Goal: Task Accomplishment & Management: Manage account settings

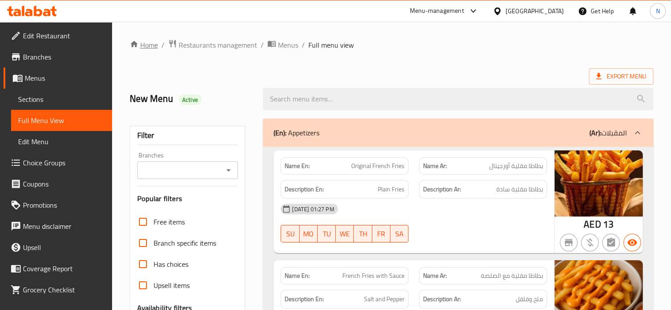
click at [145, 47] on link "Home" at bounding box center [144, 45] width 28 height 11
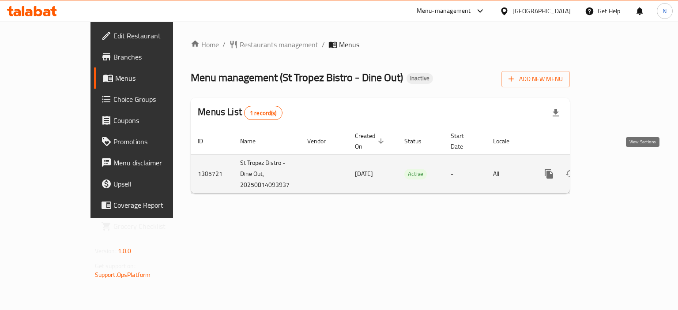
click at [618, 169] on icon "enhanced table" at bounding box center [612, 174] width 11 height 11
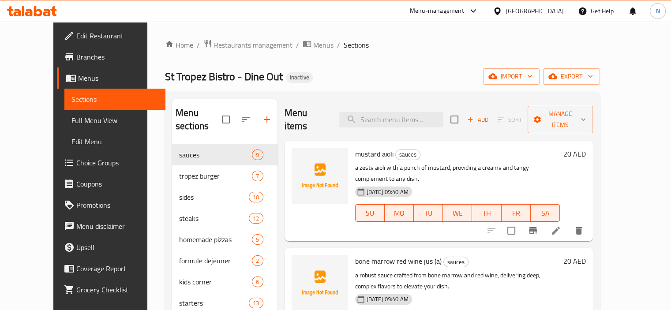
click at [165, 225] on div "Menu sections sauces 9 tropez burger 7 sides 10 steaks 12 homemade pizzas 5 for…" at bounding box center [382, 272] width 435 height 360
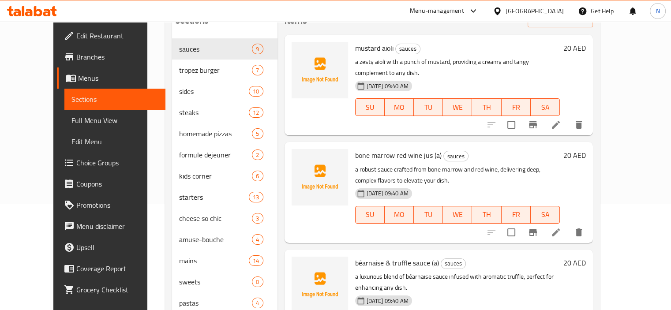
scroll to position [124, 0]
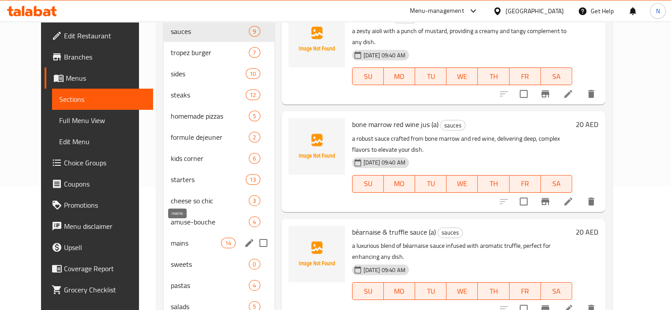
click at [171, 238] on span "mains" at bounding box center [196, 243] width 50 height 11
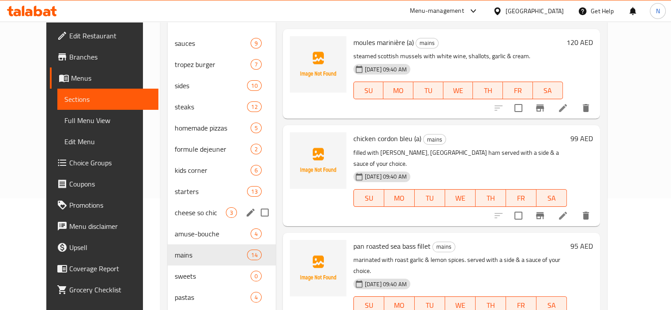
scroll to position [110, 0]
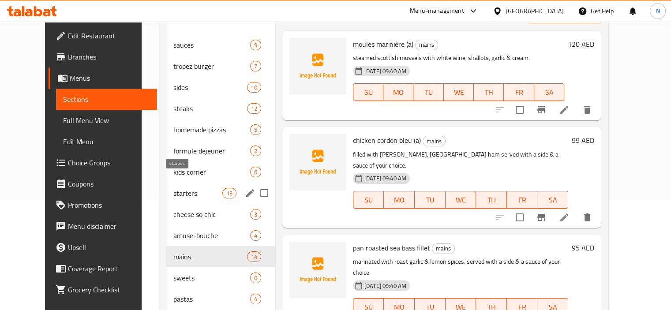
click at [173, 188] on span "starters" at bounding box center [197, 193] width 49 height 11
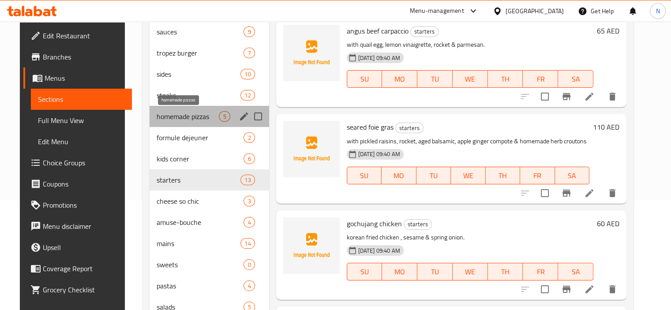
click at [173, 116] on span "homemade pizzas" at bounding box center [188, 116] width 62 height 11
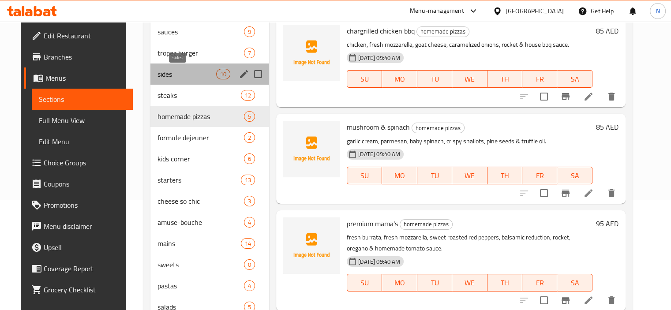
click at [177, 74] on span "sides" at bounding box center [187, 74] width 59 height 11
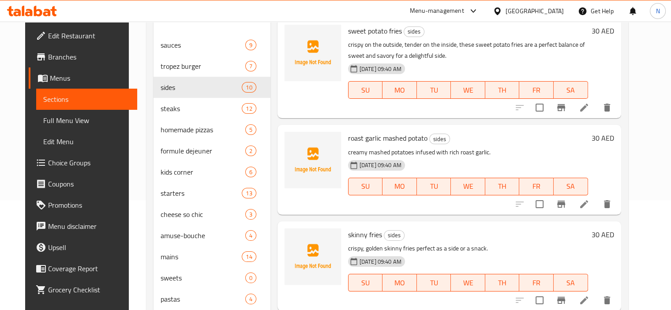
click at [129, 39] on div "Home / Restaurants management / Menus / Sections St Tropez Bistro - Dine Out In…" at bounding box center [387, 136] width 517 height 448
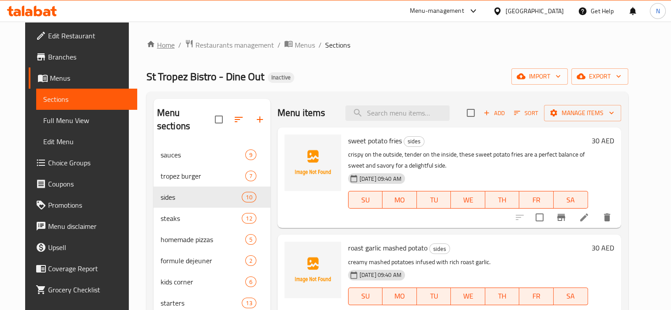
click at [154, 43] on link "Home" at bounding box center [161, 45] width 28 height 11
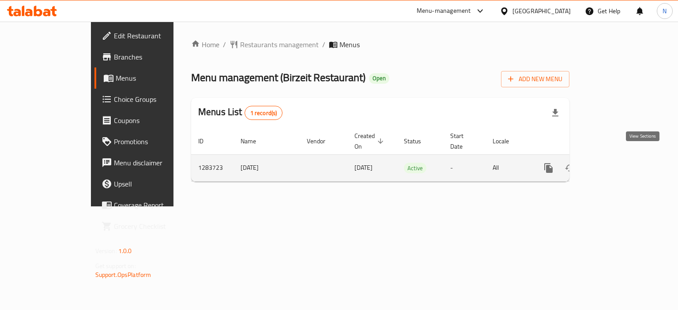
click at [618, 163] on icon "enhanced table" at bounding box center [612, 168] width 11 height 11
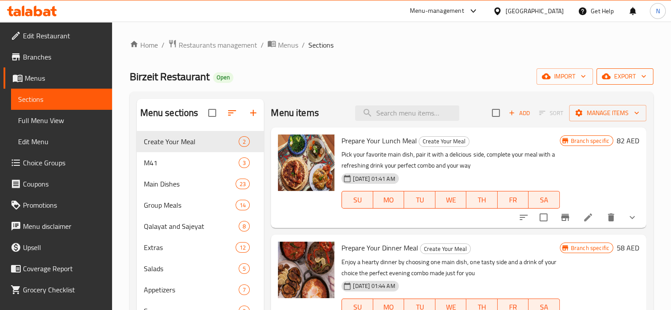
click at [612, 75] on span "export" at bounding box center [625, 76] width 43 height 11
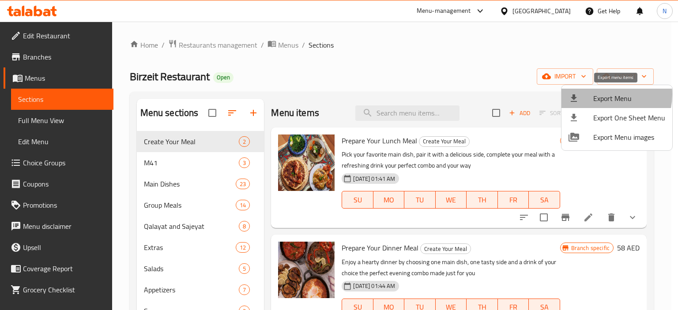
click at [599, 94] on span "Export Menu" at bounding box center [629, 98] width 72 height 11
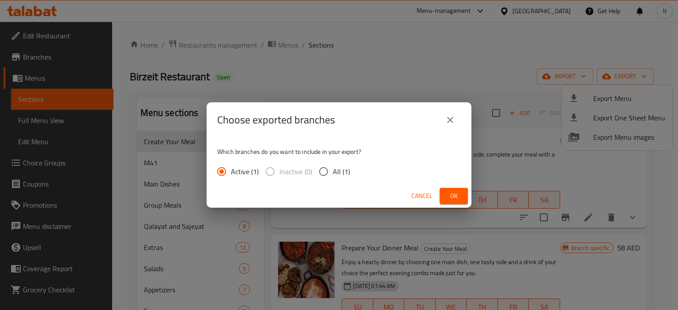
click at [343, 166] on span "All (1)" at bounding box center [341, 171] width 17 height 11
click at [333, 166] on input "All (1)" at bounding box center [323, 171] width 19 height 19
radio input "true"
click at [448, 197] on span "Ok" at bounding box center [454, 196] width 14 height 11
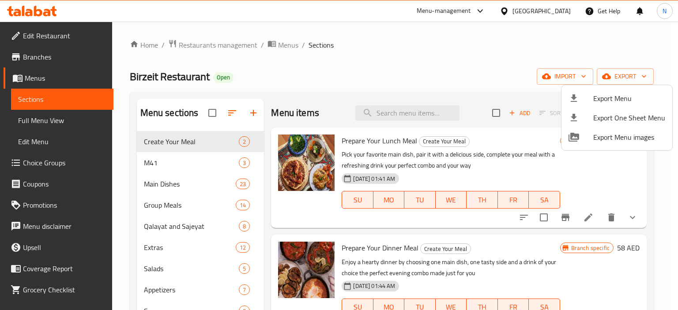
click at [340, 93] on div at bounding box center [339, 155] width 678 height 310
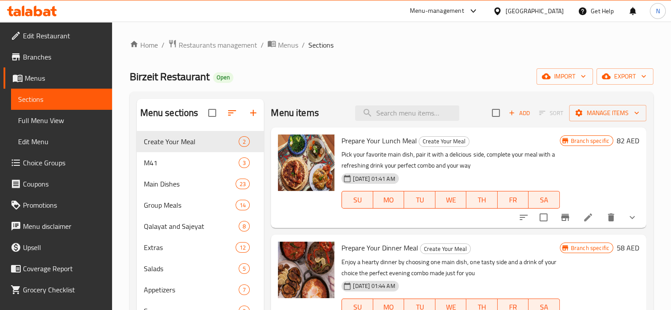
click at [56, 38] on span "Edit Restaurant" at bounding box center [64, 35] width 82 height 11
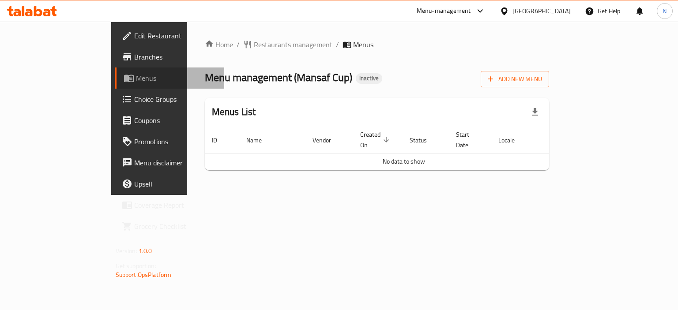
click at [115, 83] on link "Menus" at bounding box center [170, 78] width 110 height 21
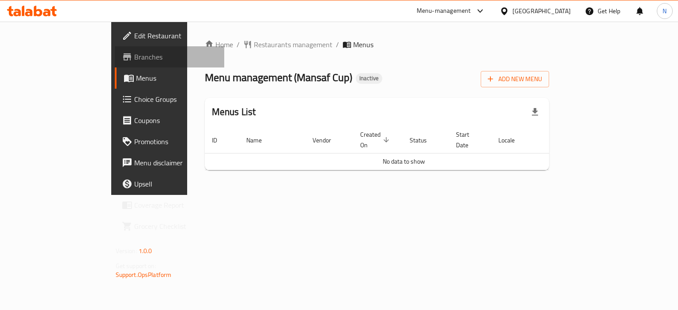
click at [134, 60] on span "Branches" at bounding box center [175, 57] width 83 height 11
click at [426, 102] on div "Menus List" at bounding box center [377, 112] width 345 height 29
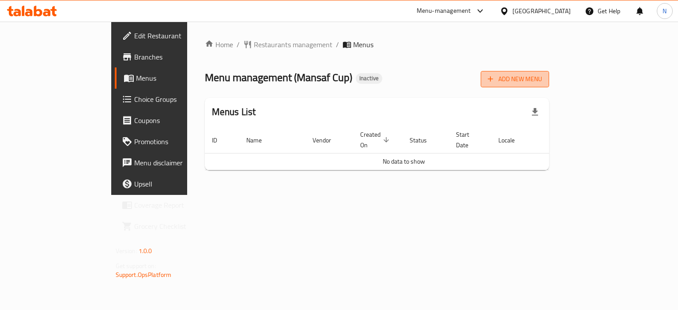
click at [542, 84] on span "Add New Menu" at bounding box center [515, 79] width 54 height 11
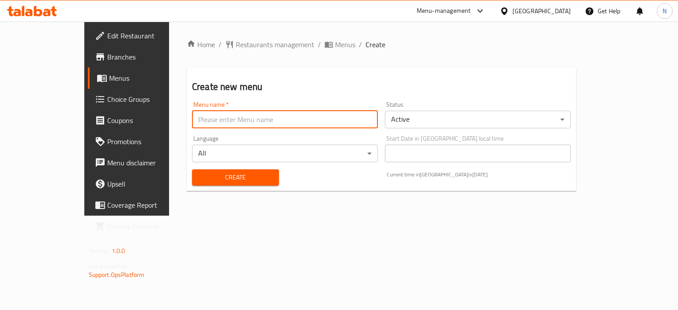
click at [329, 119] on input "text" at bounding box center [285, 120] width 186 height 18
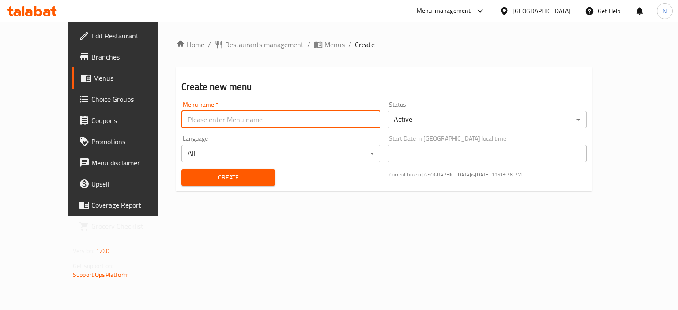
type input "menu"
click at [188, 176] on span "Create" at bounding box center [227, 177] width 79 height 11
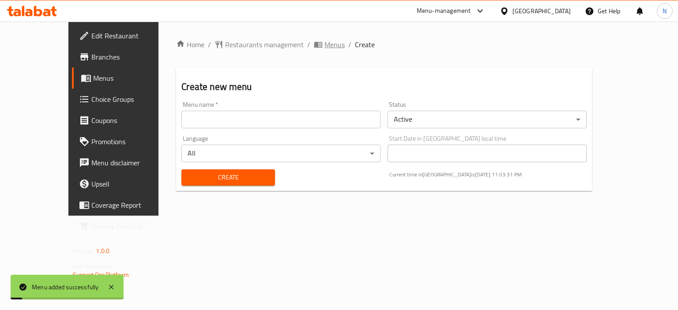
click at [324, 44] on span "Menus" at bounding box center [334, 44] width 20 height 11
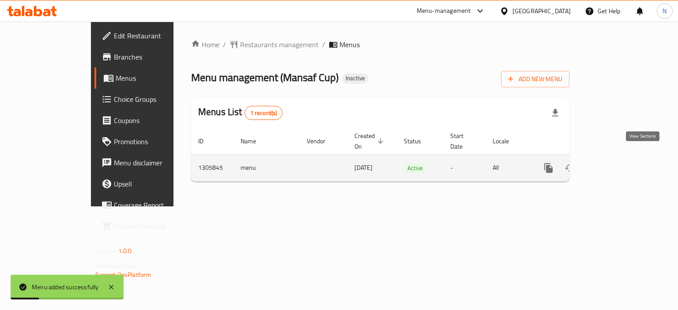
click at [616, 164] on icon "enhanced table" at bounding box center [612, 168] width 8 height 8
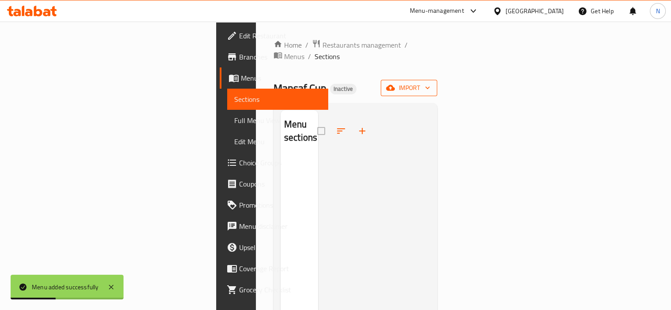
click at [430, 83] on span "import" at bounding box center [409, 88] width 42 height 11
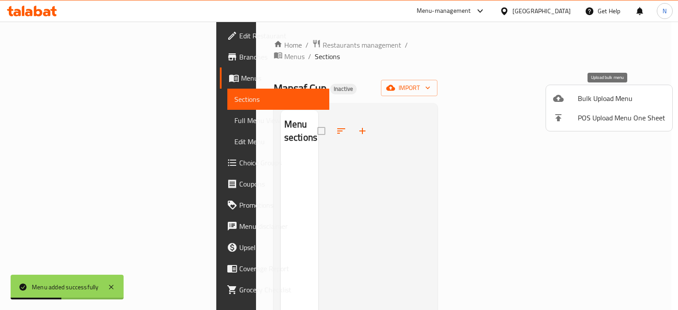
click at [576, 101] on div at bounding box center [565, 98] width 25 height 11
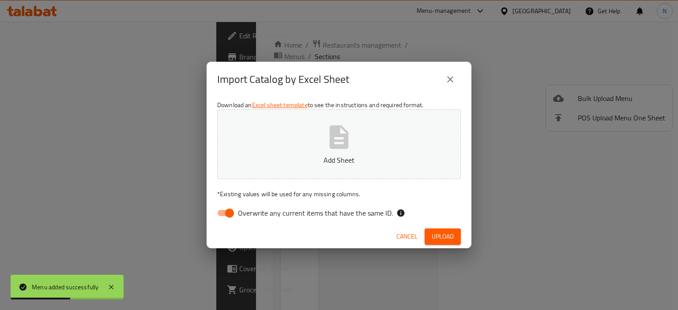
click at [358, 148] on button "Add Sheet" at bounding box center [339, 144] width 244 height 70
click at [224, 216] on input "Overwrite any current items that have the same ID." at bounding box center [229, 213] width 50 height 17
checkbox input "false"
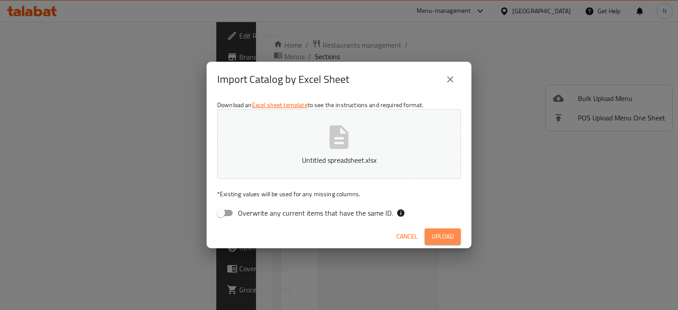
click at [438, 234] on span "Upload" at bounding box center [443, 236] width 22 height 11
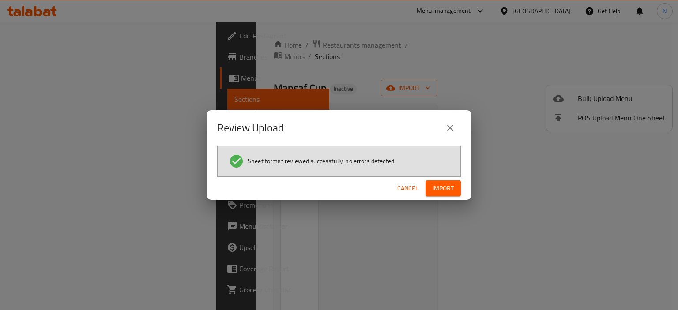
click at [436, 187] on span "Import" at bounding box center [443, 188] width 21 height 11
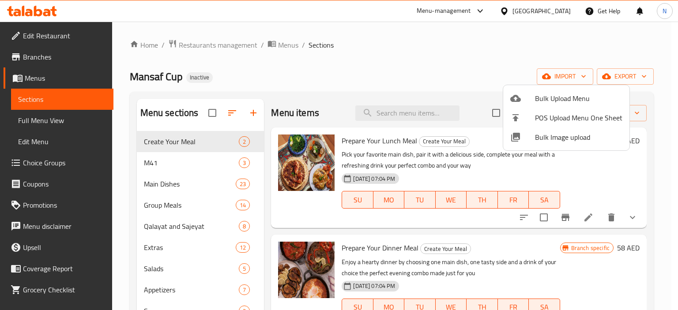
click at [509, 10] on div at bounding box center [339, 155] width 678 height 310
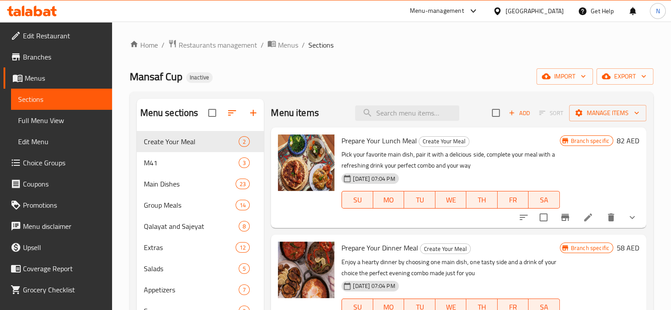
click at [502, 14] on icon at bounding box center [497, 11] width 9 height 9
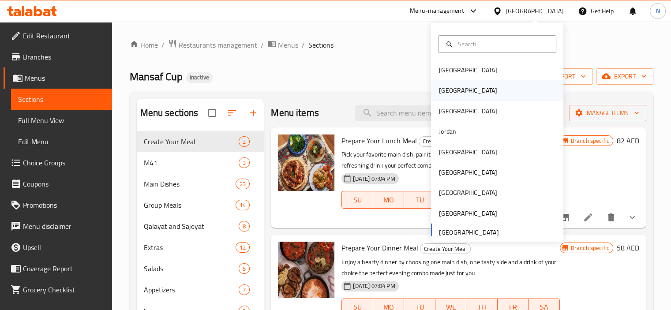
click at [447, 92] on div "[GEOGRAPHIC_DATA]" at bounding box center [468, 91] width 58 height 10
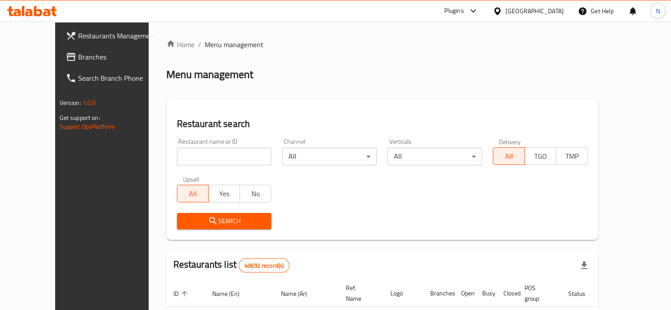
click at [177, 158] on input "search" at bounding box center [224, 157] width 95 height 18
paste input "774184"
type input "774184"
click at [78, 58] on span "Branches" at bounding box center [119, 57] width 82 height 11
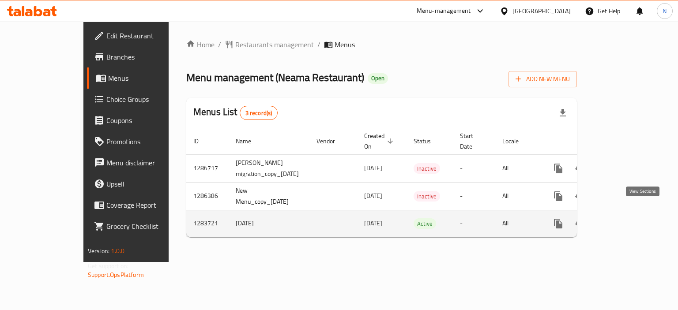
click at [626, 220] on icon "enhanced table" at bounding box center [622, 224] width 8 height 8
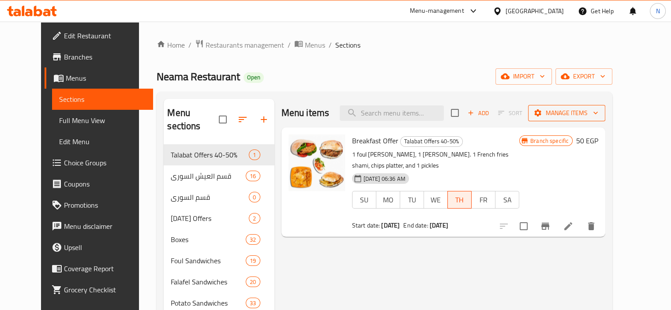
click at [599, 111] on span "Manage items" at bounding box center [566, 113] width 63 height 11
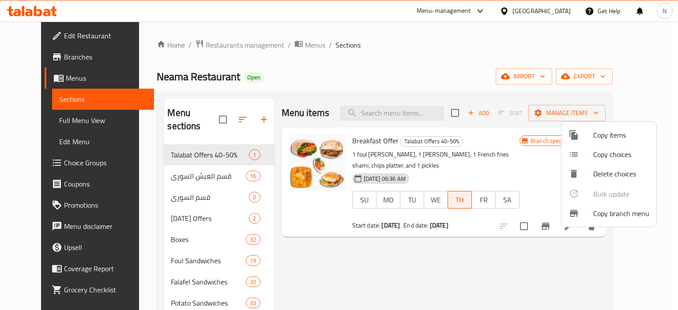
click at [595, 221] on li "Copy branch menu" at bounding box center [608, 213] width 95 height 19
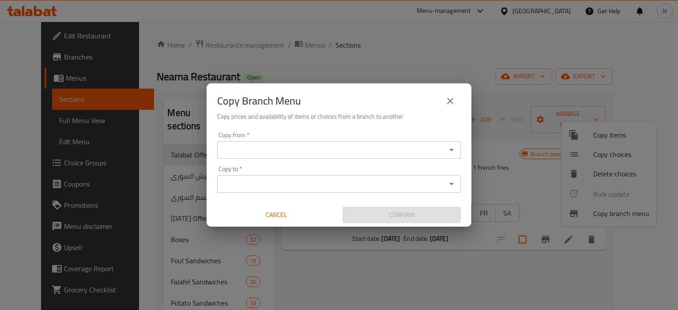
click at [348, 140] on div "Copy from   * Copy from *" at bounding box center [339, 145] width 244 height 27
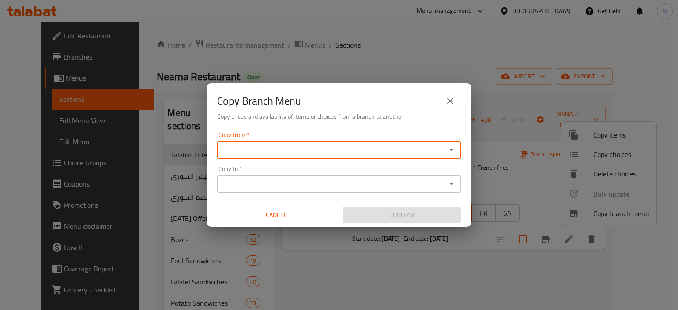
click at [346, 146] on input "Copy from   *" at bounding box center [332, 150] width 224 height 12
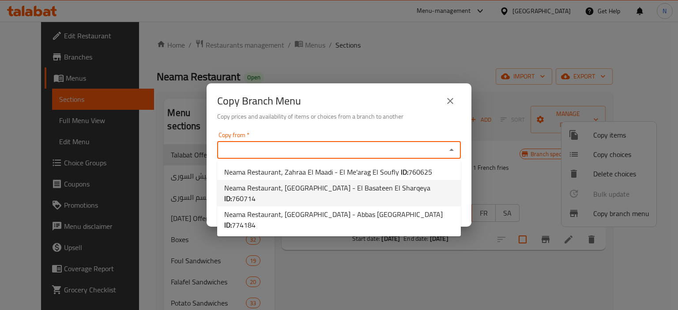
click at [323, 183] on span "Neama Restaurant, [GEOGRAPHIC_DATA] - El Basateen El Sharqeya ID: 760714" at bounding box center [339, 193] width 230 height 21
type input "Neama Restaurant, New Maadi - El Basateen El Sharqeya"
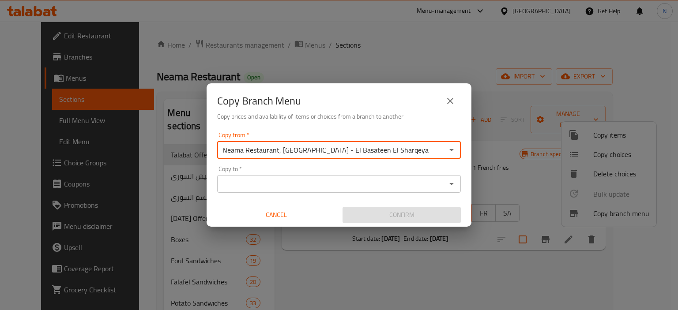
click at [329, 184] on input "Copy to   *" at bounding box center [332, 184] width 224 height 12
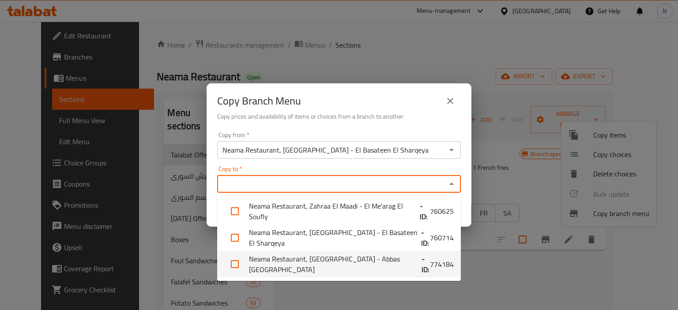
click at [295, 259] on li "Neama Restaurant, Nasr City - Abbas El Akkad - ID: 774184" at bounding box center [339, 264] width 244 height 26
checkbox input "true"
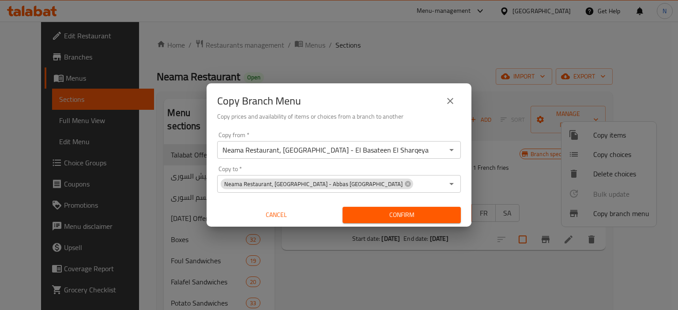
click at [467, 201] on div "Copy from   * Neama Restaurant, New Maadi - El Basateen El Sharqeya Copy from *…" at bounding box center [339, 177] width 265 height 98
click at [393, 215] on span "Confirm" at bounding box center [402, 215] width 104 height 11
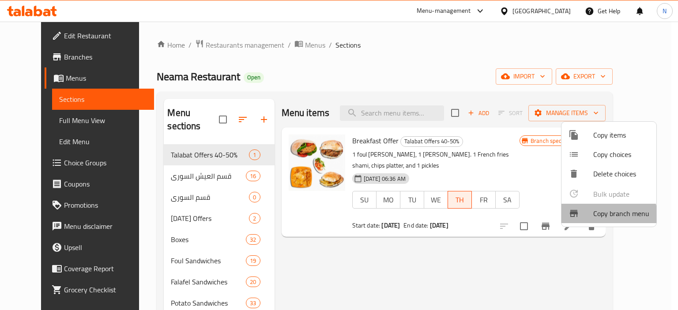
click at [599, 220] on li "Copy branch menu" at bounding box center [608, 213] width 95 height 19
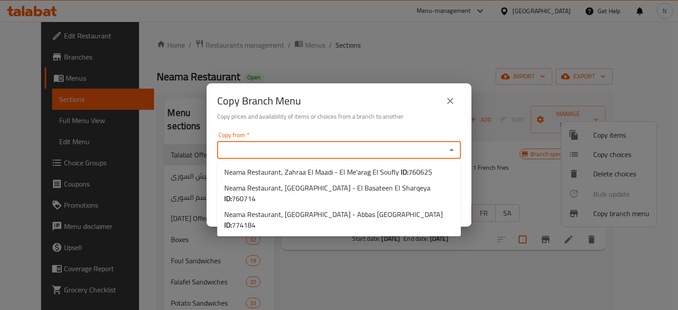
click at [344, 148] on input "Copy from   *" at bounding box center [332, 150] width 224 height 12
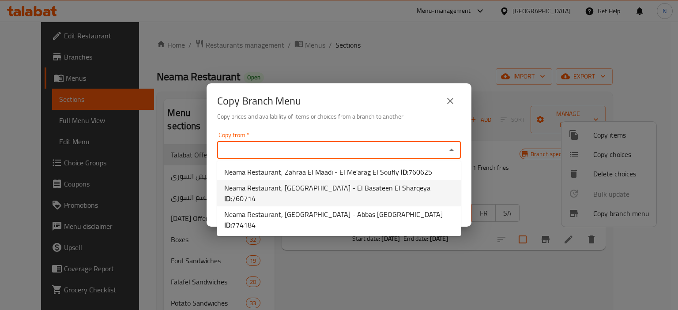
click at [294, 192] on span "Neama Restaurant, New Maadi - El Basateen El Sharqeya ID: 760714" at bounding box center [339, 193] width 230 height 21
type input "Neama Restaurant, New Maadi - El Basateen El Sharqeya"
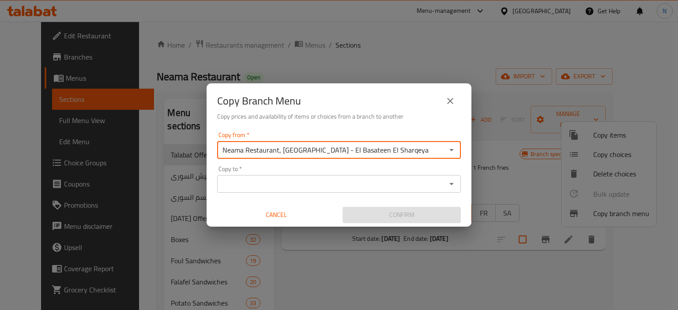
click at [318, 185] on input "Copy to   *" at bounding box center [332, 184] width 224 height 12
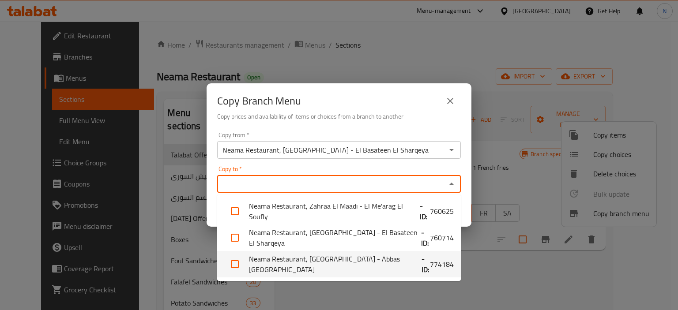
click at [344, 265] on li "Neama Restaurant, Nasr City - Abbas El Akkad - ID: 774184" at bounding box center [339, 264] width 244 height 26
checkbox input "true"
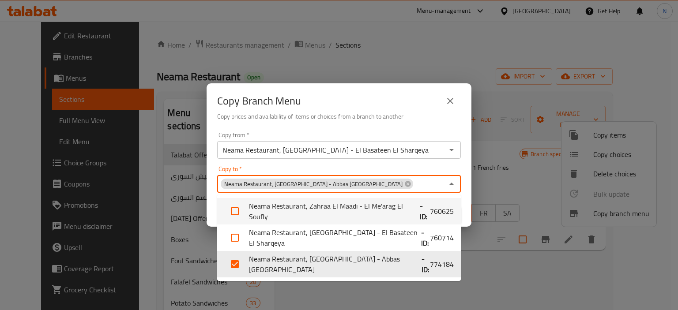
click at [467, 208] on div "Copy from   * Neama Restaurant, New Maadi - El Basateen El Sharqeya Copy from *…" at bounding box center [339, 177] width 265 height 98
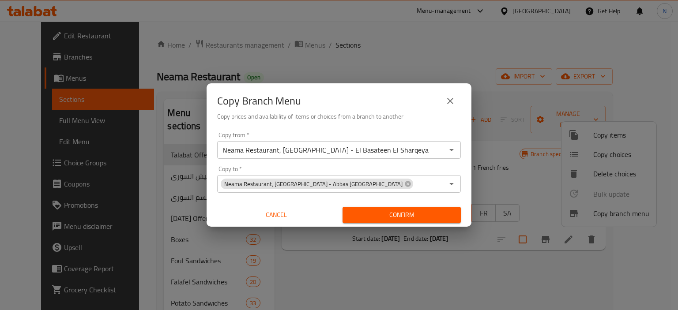
click at [434, 218] on span "Confirm" at bounding box center [402, 215] width 104 height 11
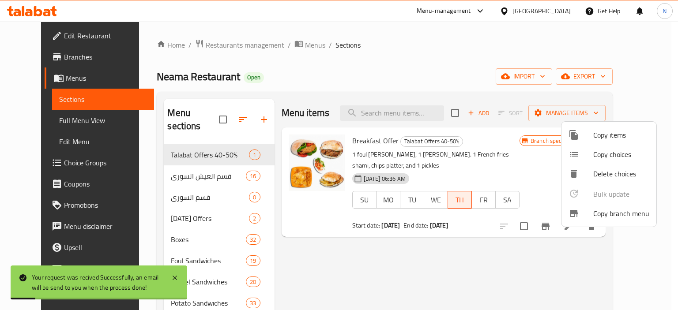
click at [33, 56] on div at bounding box center [339, 155] width 678 height 310
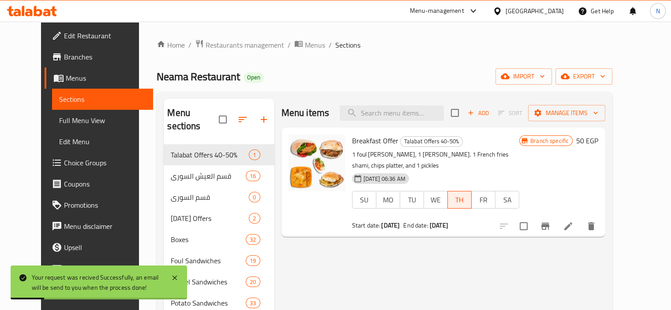
click at [64, 56] on span "Branches" at bounding box center [105, 57] width 82 height 11
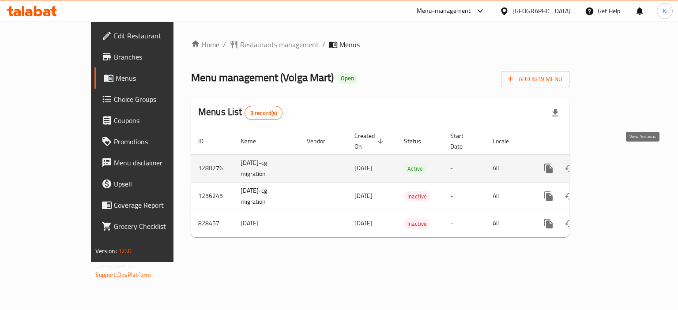
click at [618, 163] on icon "enhanced table" at bounding box center [612, 168] width 11 height 11
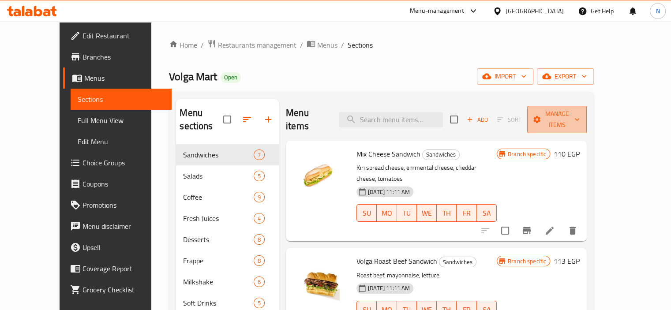
click at [580, 113] on span "Manage items" at bounding box center [557, 120] width 45 height 22
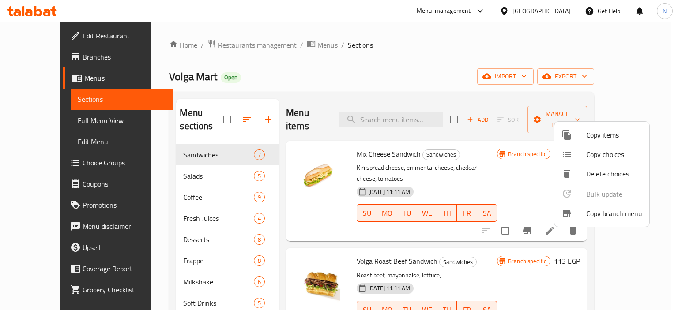
click at [589, 214] on span "Copy branch menu" at bounding box center [614, 213] width 56 height 11
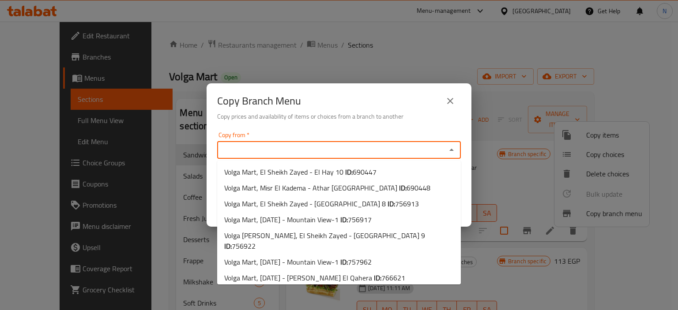
click at [341, 151] on input "Copy from   *" at bounding box center [332, 150] width 224 height 12
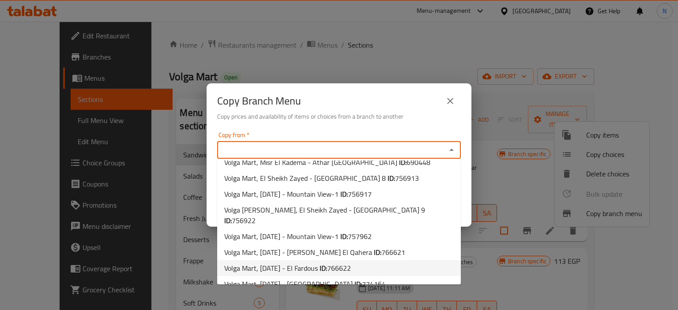
click at [340, 263] on span "Volga Mart, [DATE] - El Fardous ID: 766622" at bounding box center [287, 268] width 127 height 11
type input "Volga Mart, [DATE] - El Fardous"
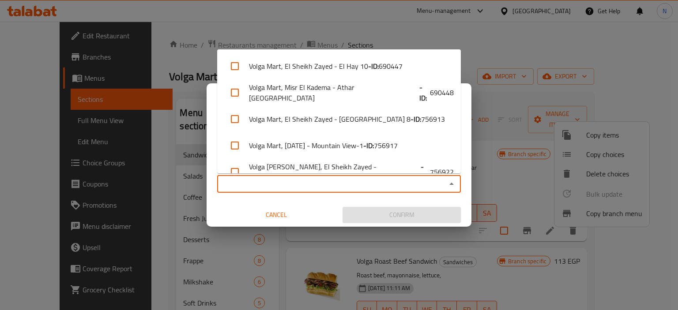
click at [337, 178] on input "Copy to   *" at bounding box center [332, 184] width 224 height 12
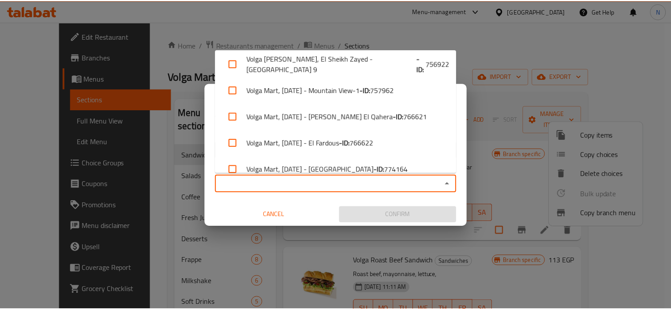
scroll to position [121, 0]
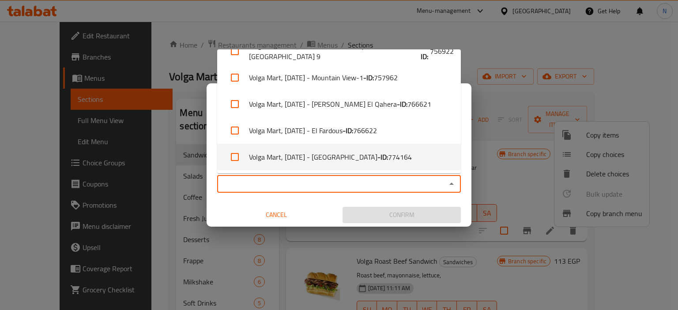
click at [388, 159] on span "774164" at bounding box center [400, 157] width 24 height 11
checkbox input "true"
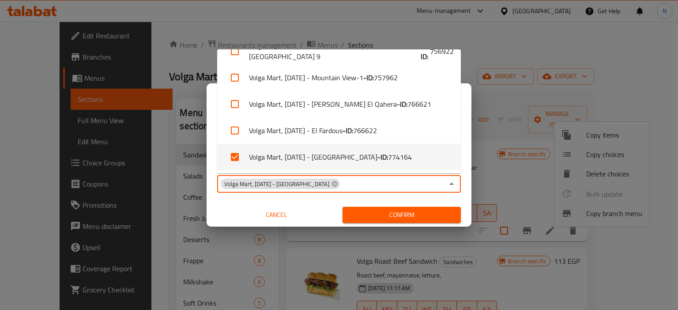
click at [411, 213] on span "Confirm" at bounding box center [402, 215] width 104 height 11
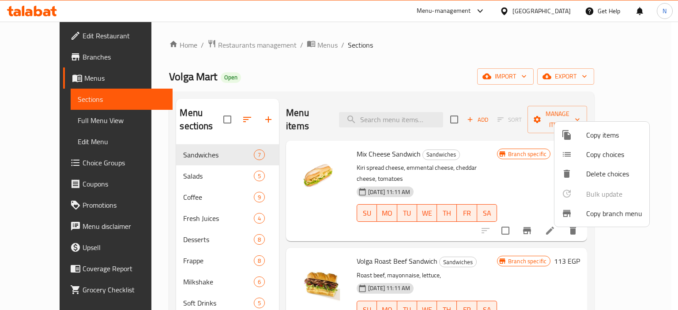
click at [148, 41] on div at bounding box center [339, 155] width 678 height 310
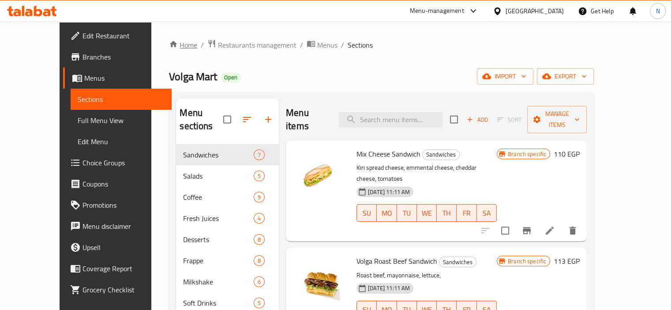
click at [169, 47] on link "Home" at bounding box center [183, 45] width 28 height 11
